Goal: Check status: Check status

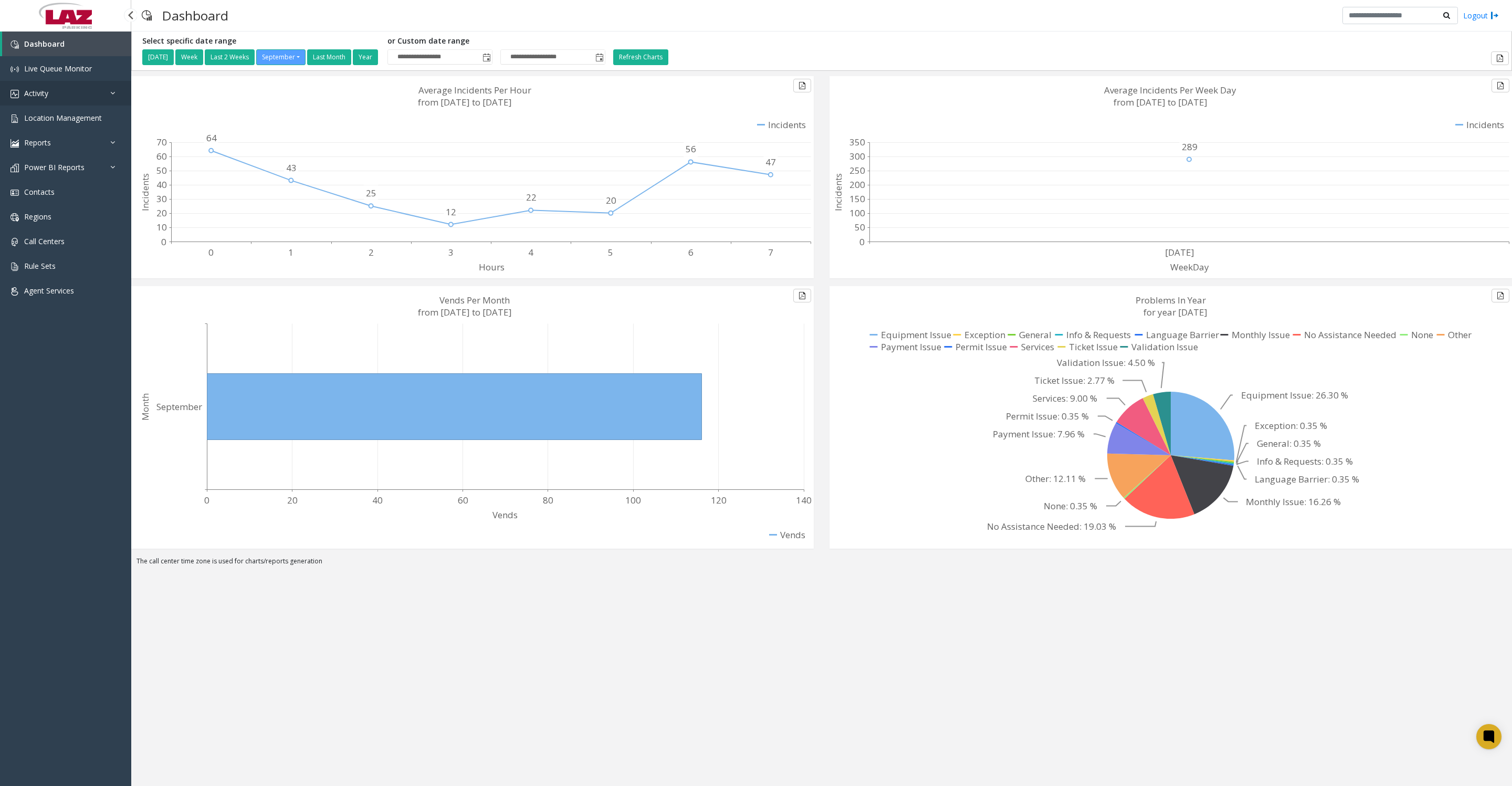
click at [48, 98] on span "Activity" at bounding box center [36, 93] width 24 height 10
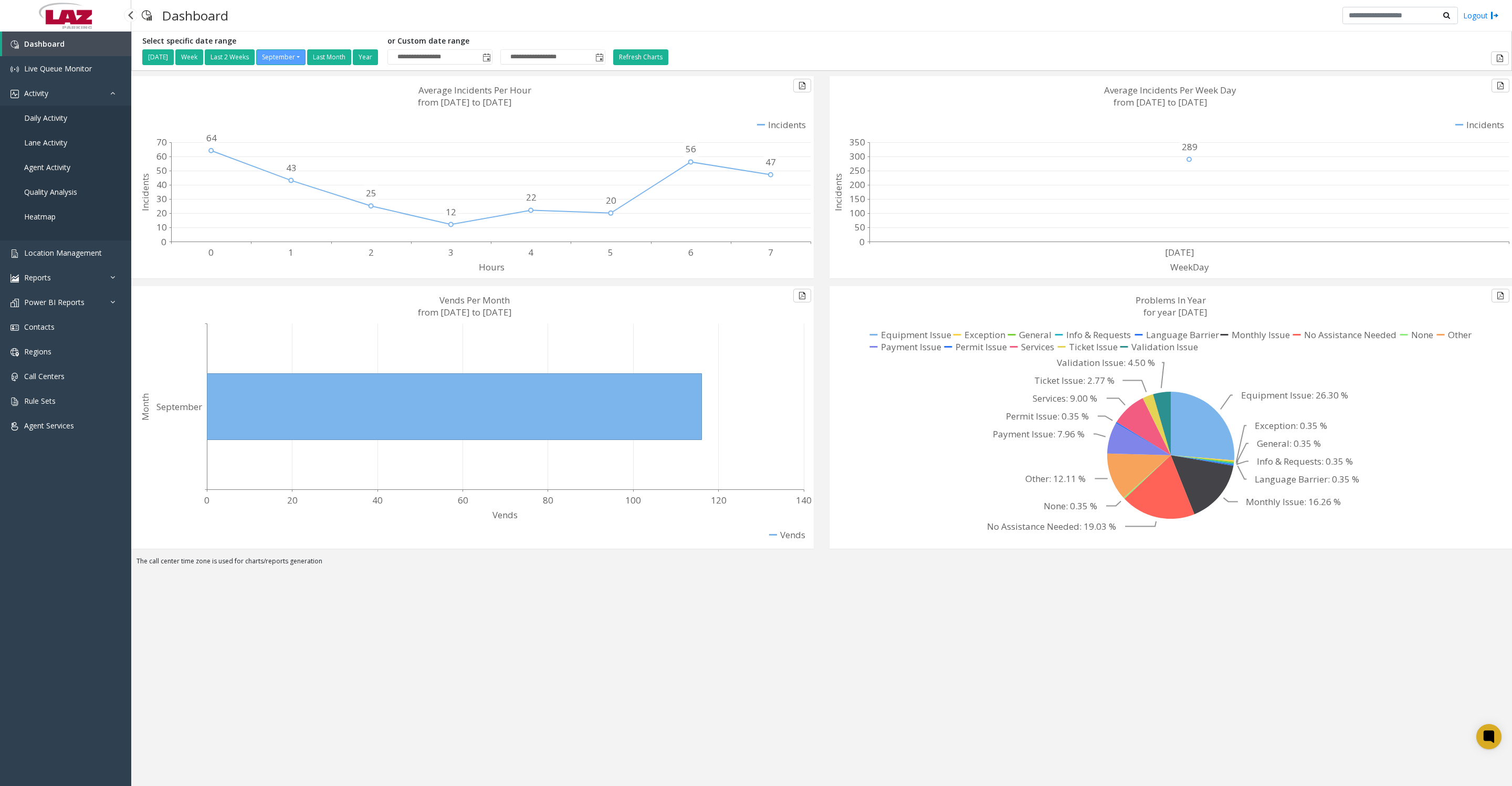
click at [52, 123] on span "Daily Activity" at bounding box center [46, 118] width 43 height 10
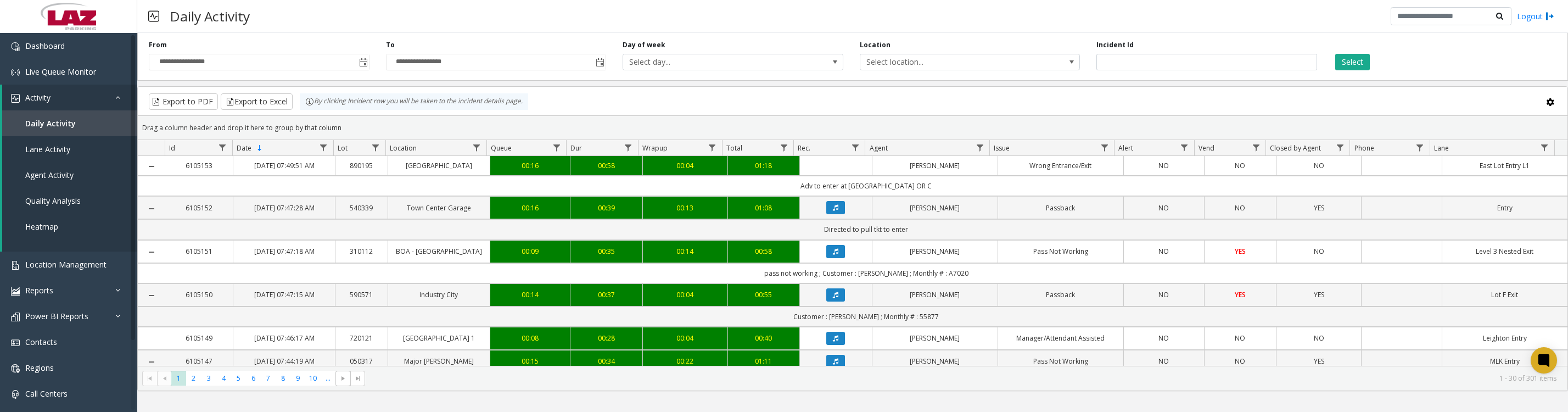
click at [365, 65] on span "Toggle popup" at bounding box center [363, 62] width 9 height 9
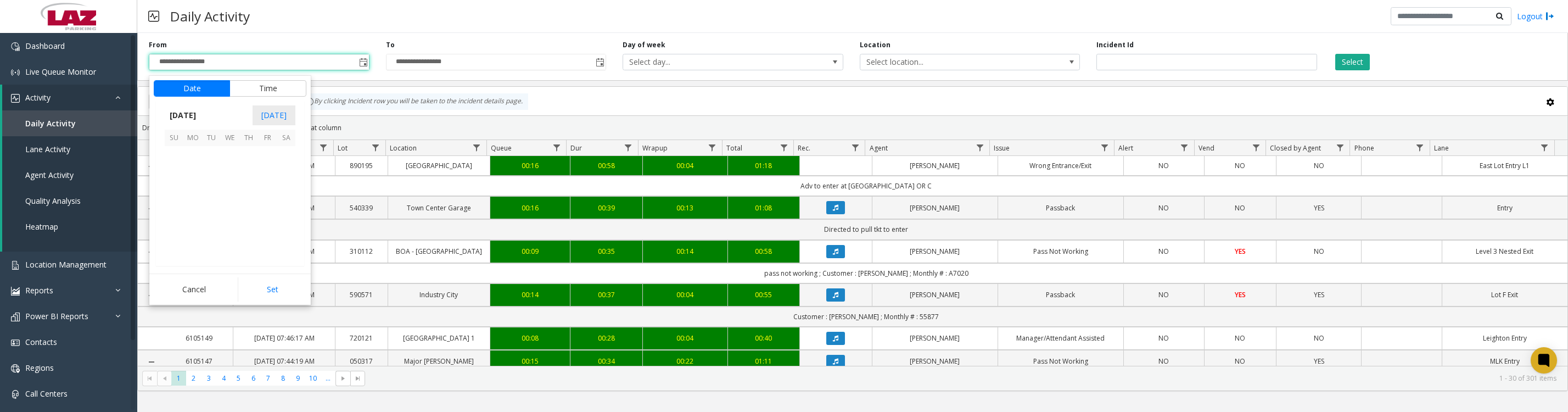
scroll to position [196961, 0]
click at [190, 163] on span "1" at bounding box center [193, 155] width 19 height 19
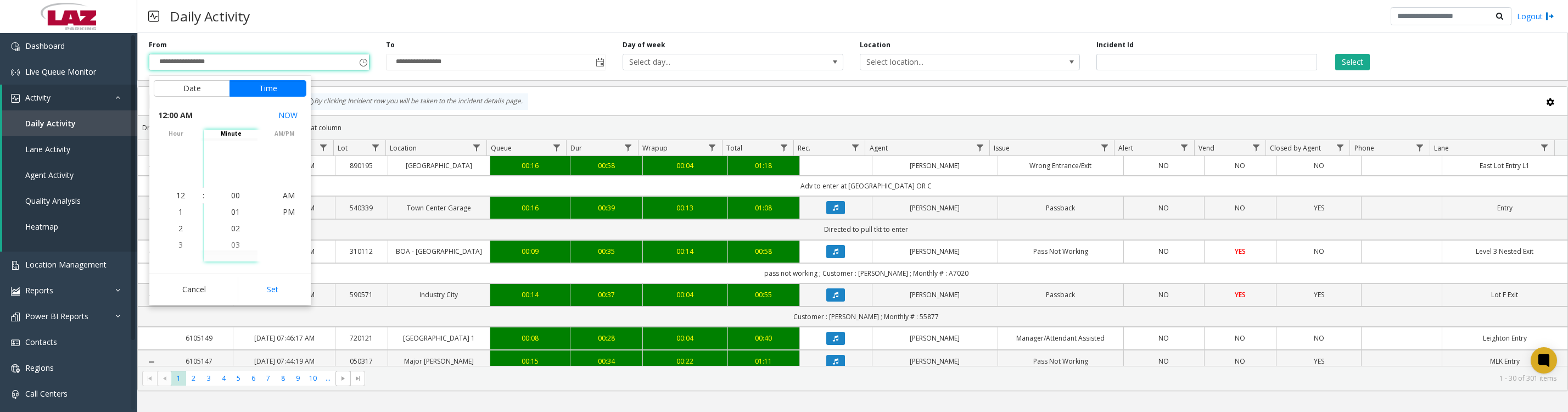
click at [254, 293] on button "Set" at bounding box center [273, 289] width 69 height 24
type input "**********"
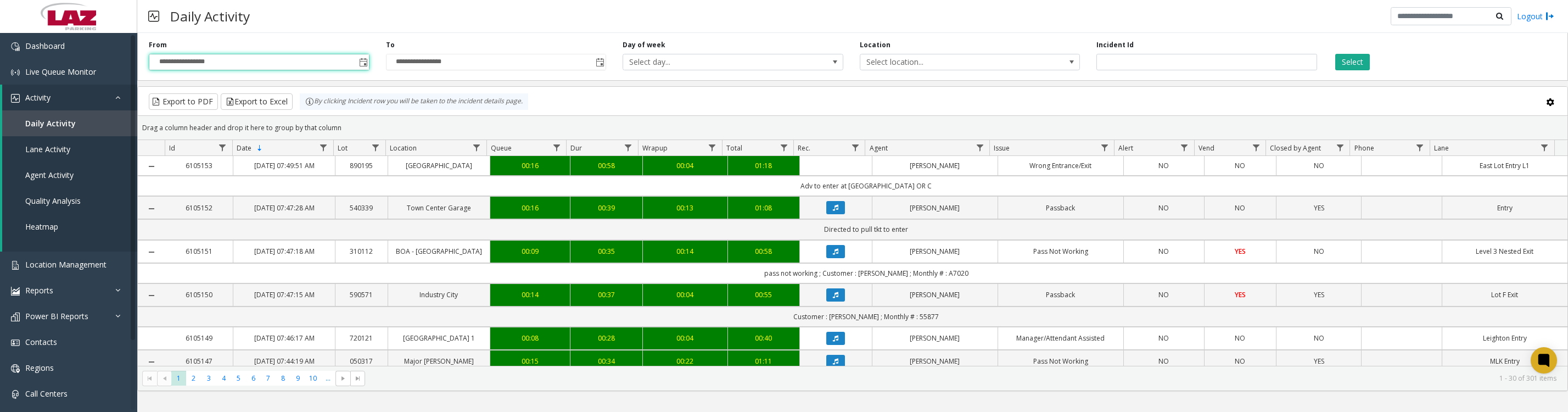
click at [973, 63] on span "Select location..." at bounding box center [949, 62] width 176 height 15
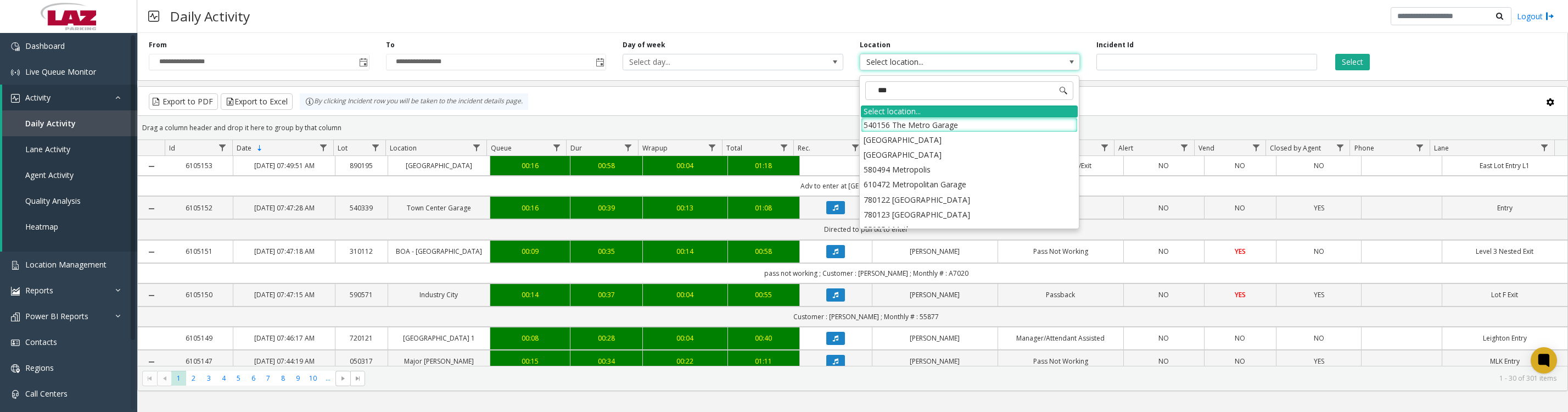
type input "****"
click at [891, 129] on li "100240 Chicago Meters" at bounding box center [969, 125] width 217 height 15
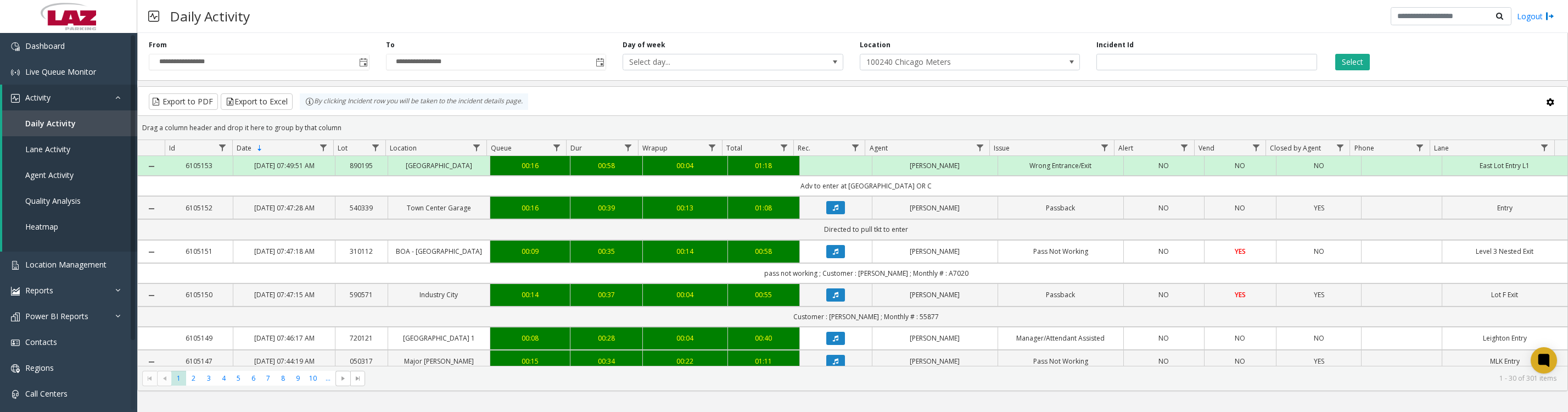
click at [1337, 57] on button "Select" at bounding box center [1353, 62] width 35 height 17
